Goal: Navigation & Orientation: Go to known website

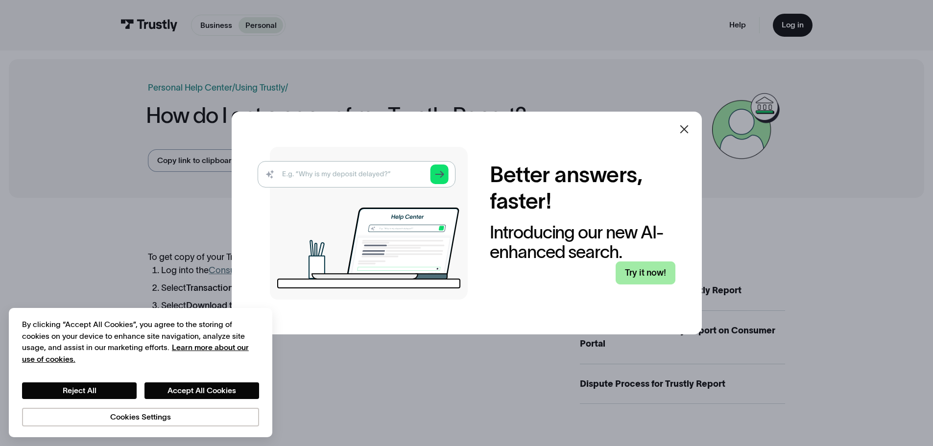
click at [644, 271] on link "Try it now!" at bounding box center [646, 273] width 60 height 23
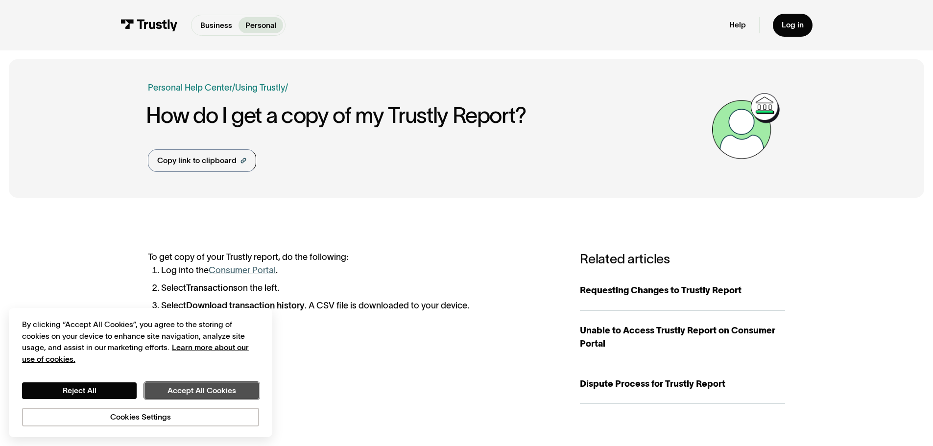
click at [204, 392] on button "Accept All Cookies" at bounding box center [202, 391] width 115 height 17
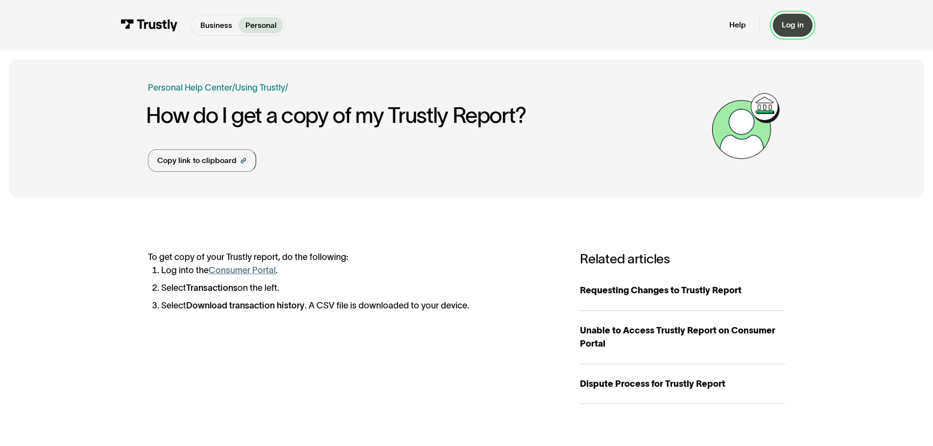
click at [795, 26] on div "Log in" at bounding box center [793, 25] width 22 height 10
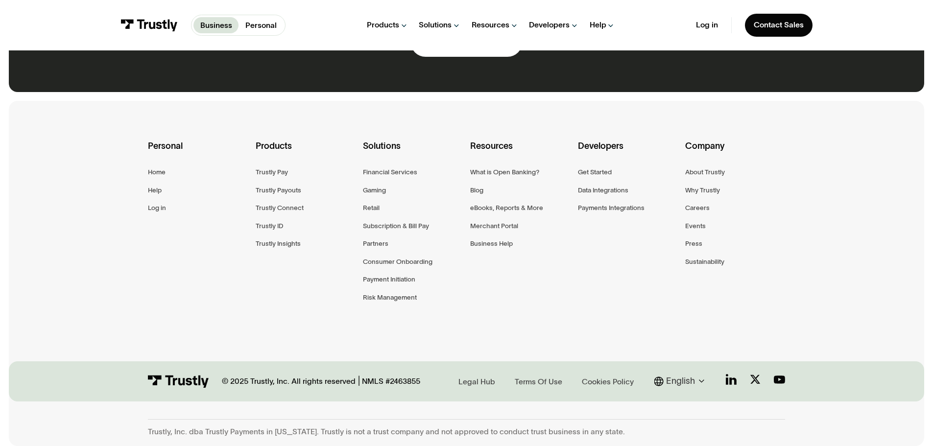
scroll to position [737, 0]
click at [710, 24] on link "Log in" at bounding box center [707, 25] width 22 height 10
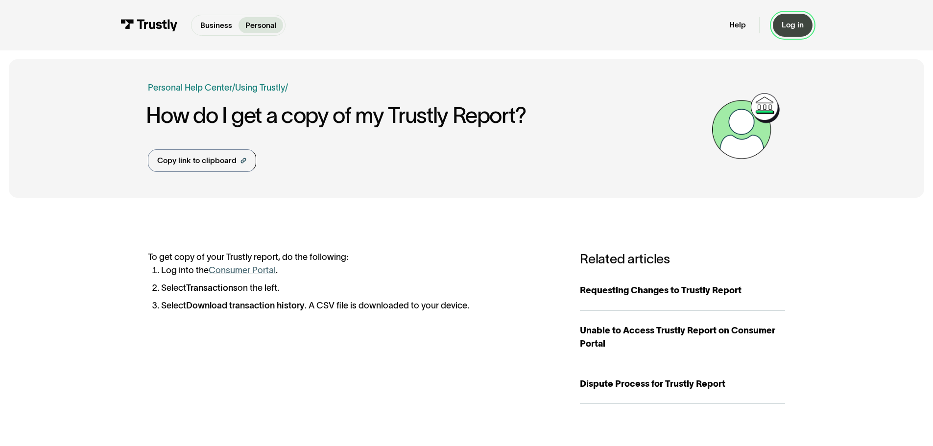
click at [806, 29] on link "Log in" at bounding box center [793, 25] width 40 height 23
